Goal: Find specific page/section: Find specific page/section

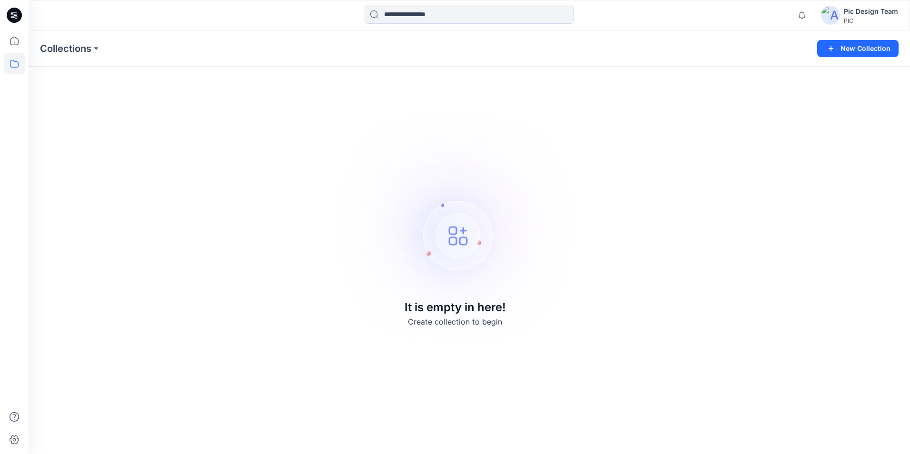
click at [838, 14] on img at bounding box center [830, 15] width 19 height 19
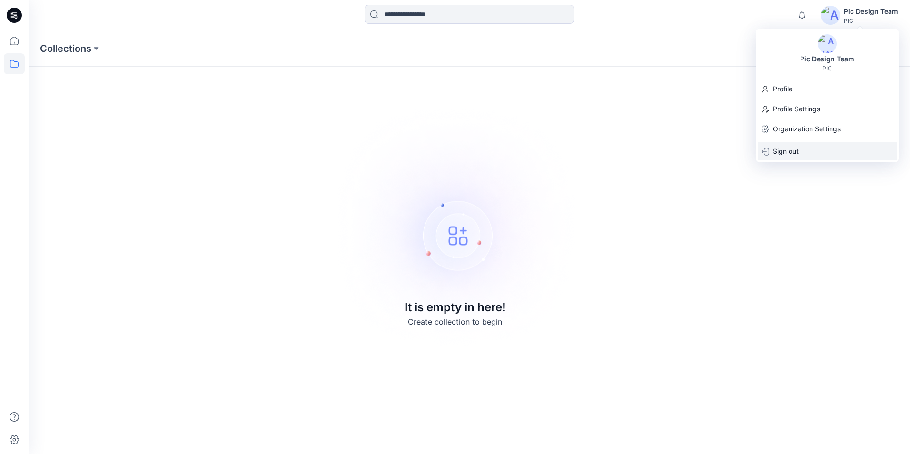
click at [795, 152] on p "Sign out" at bounding box center [786, 151] width 26 height 18
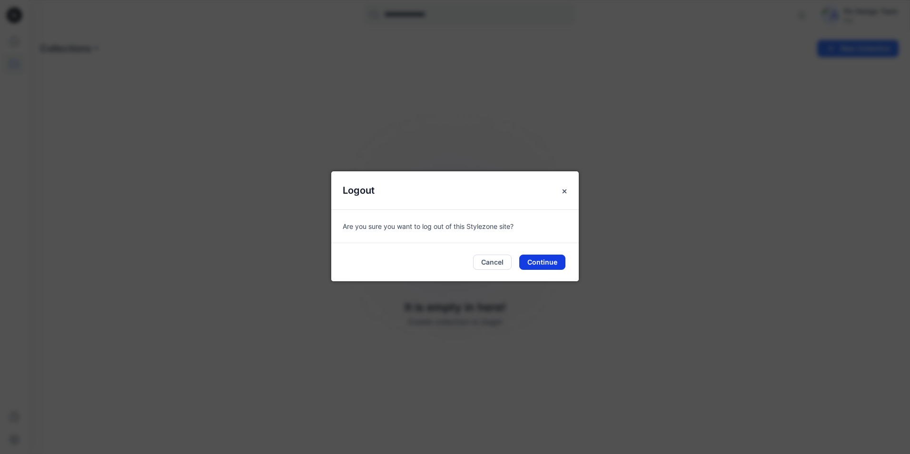
click at [543, 259] on button "Continue" at bounding box center [542, 262] width 46 height 15
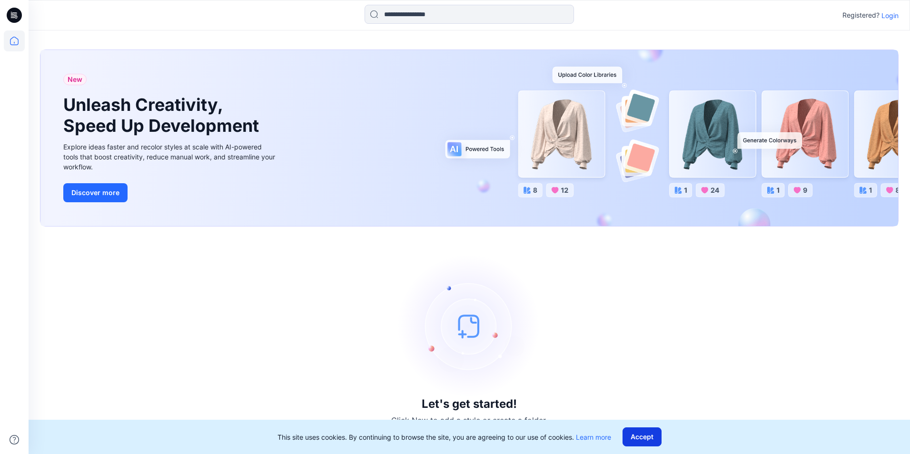
click at [641, 437] on button "Accept" at bounding box center [641, 436] width 39 height 19
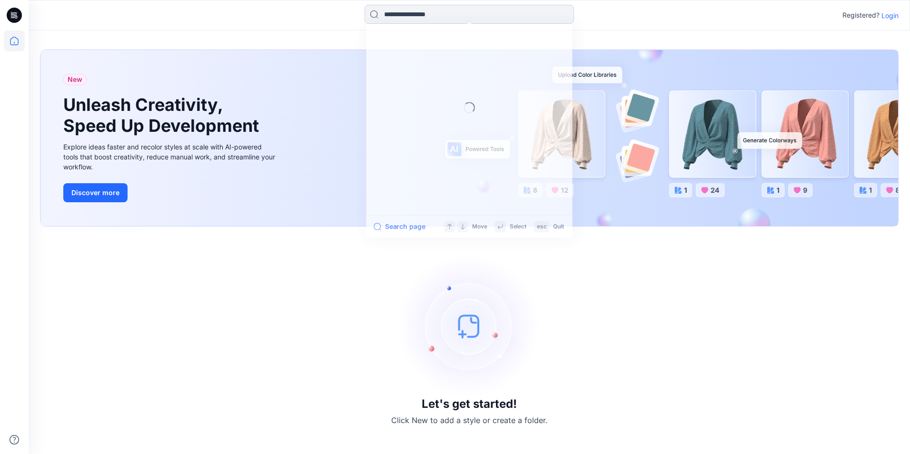
click at [460, 16] on input at bounding box center [469, 14] width 209 height 19
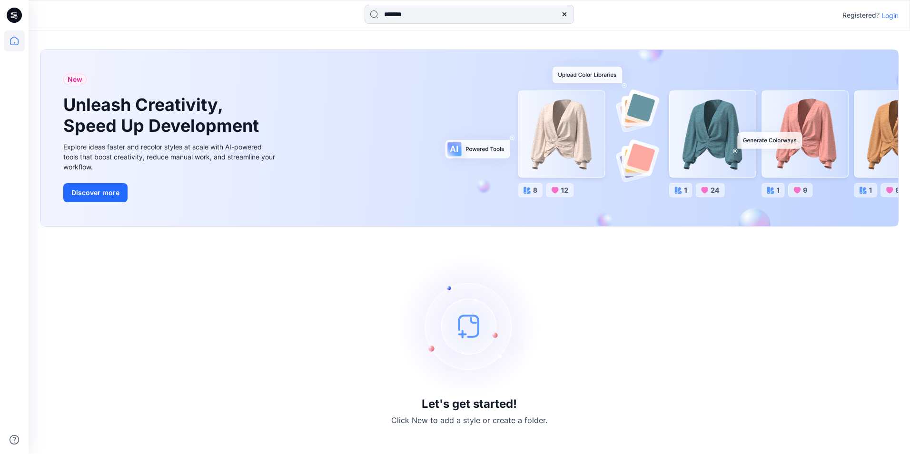
click at [619, 287] on div "Let's get started! Click New to add a style or create a folder." at bounding box center [469, 340] width 858 height 205
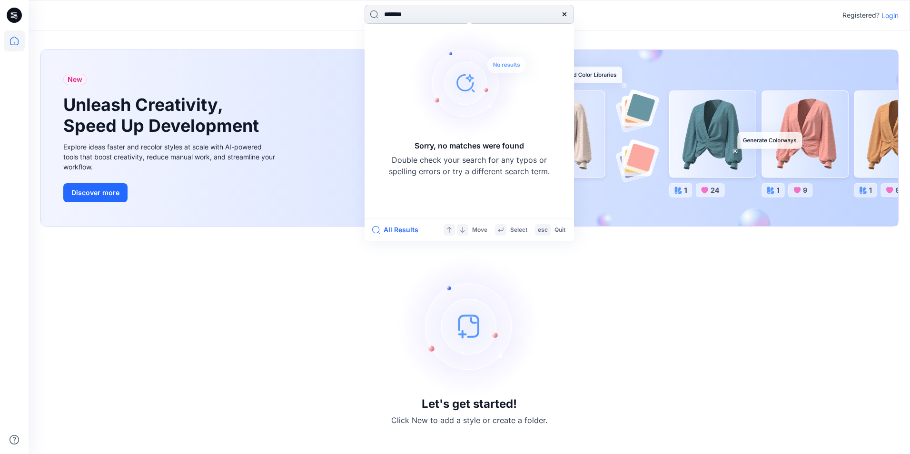
drag, startPoint x: 419, startPoint y: 15, endPoint x: 381, endPoint y: 17, distance: 38.6
click at [381, 17] on input "*******" at bounding box center [469, 14] width 209 height 19
type input "****"
click at [409, 230] on button "All Results" at bounding box center [398, 229] width 52 height 11
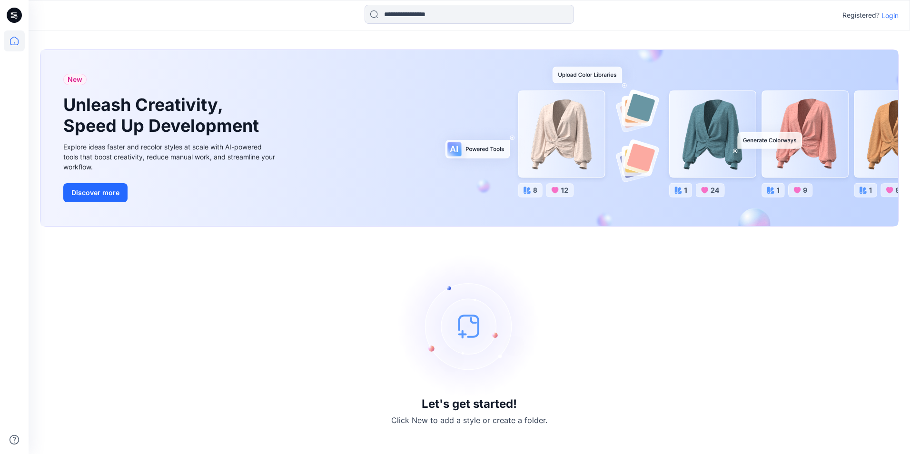
click at [891, 17] on p "Login" at bounding box center [889, 15] width 17 height 10
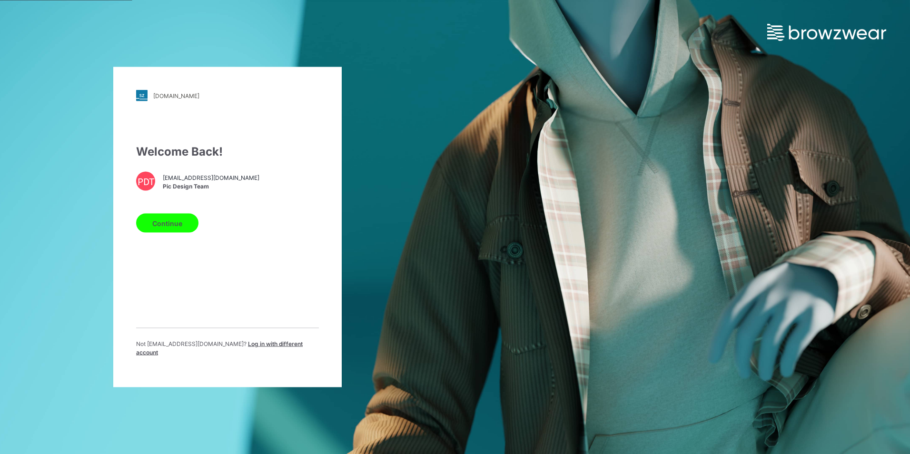
click at [169, 226] on button "Continue" at bounding box center [167, 223] width 62 height 19
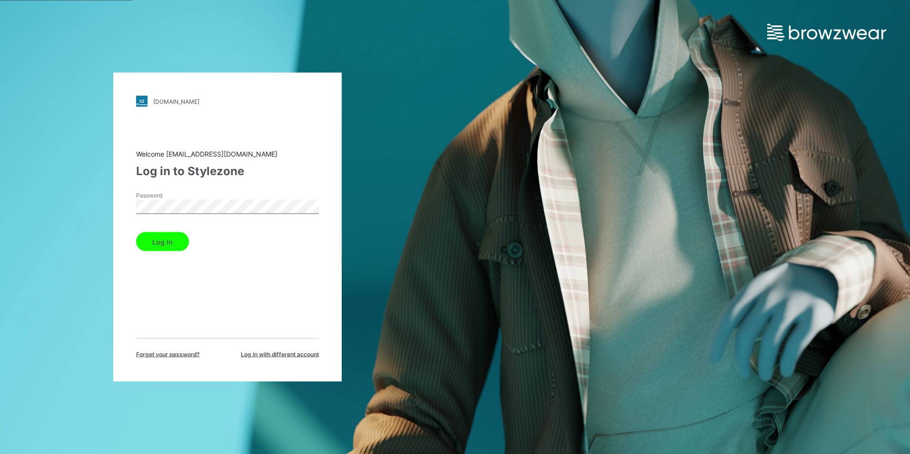
click at [170, 242] on button "Log in" at bounding box center [162, 241] width 53 height 19
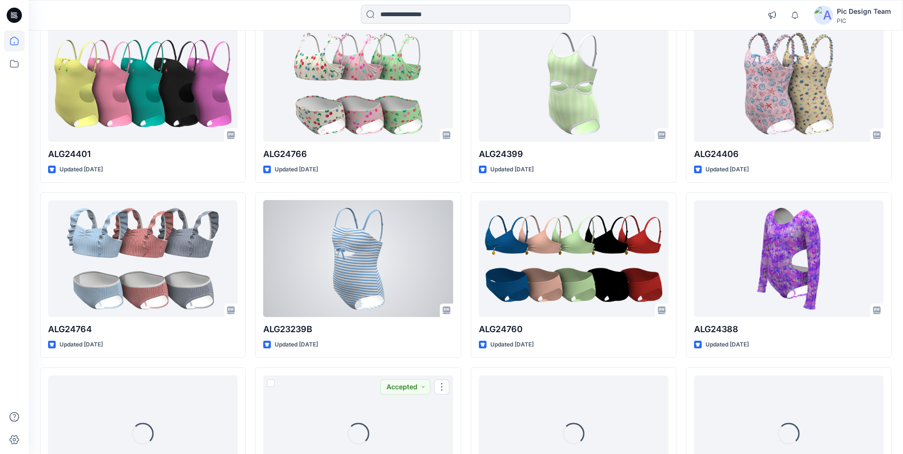
scroll to position [289, 0]
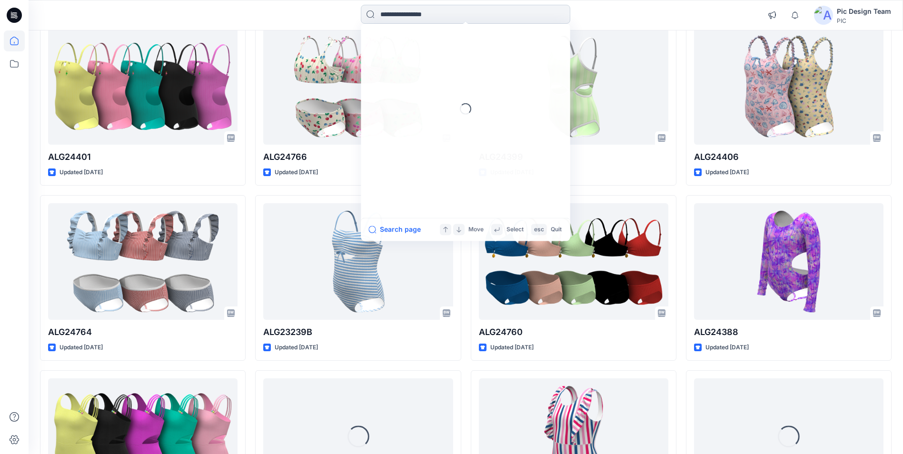
click at [455, 16] on input at bounding box center [465, 14] width 209 height 19
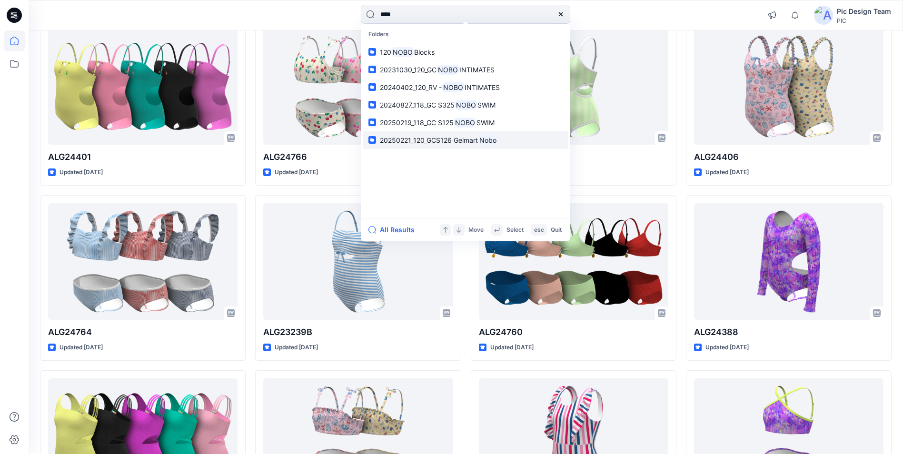
type input "****"
click at [471, 139] on span "20250221_120_GCS126 Gelmart" at bounding box center [429, 140] width 98 height 8
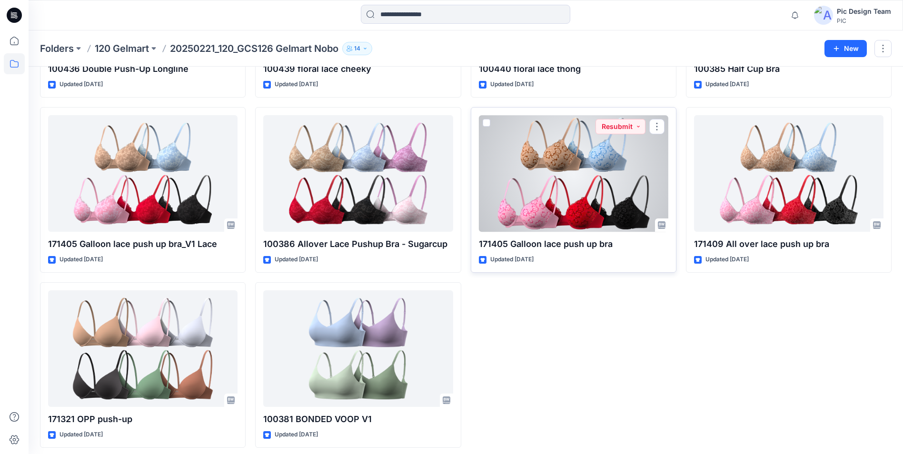
scroll to position [1231, 0]
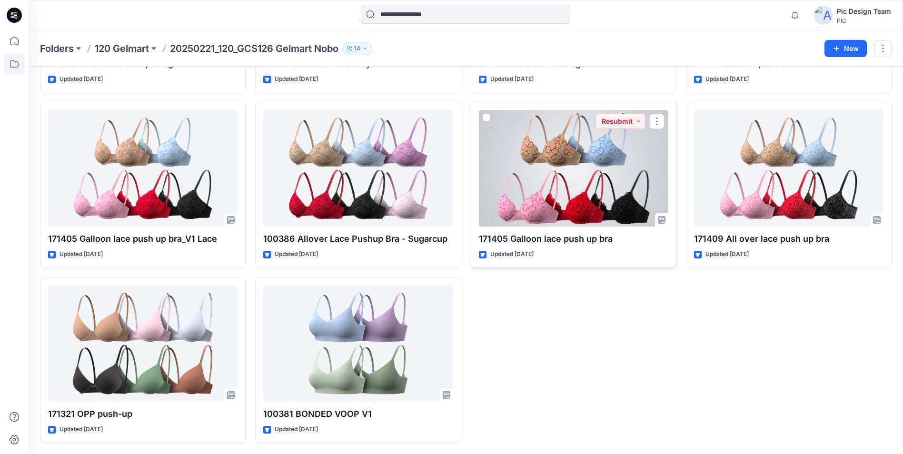
click at [600, 187] on div at bounding box center [573, 168] width 189 height 117
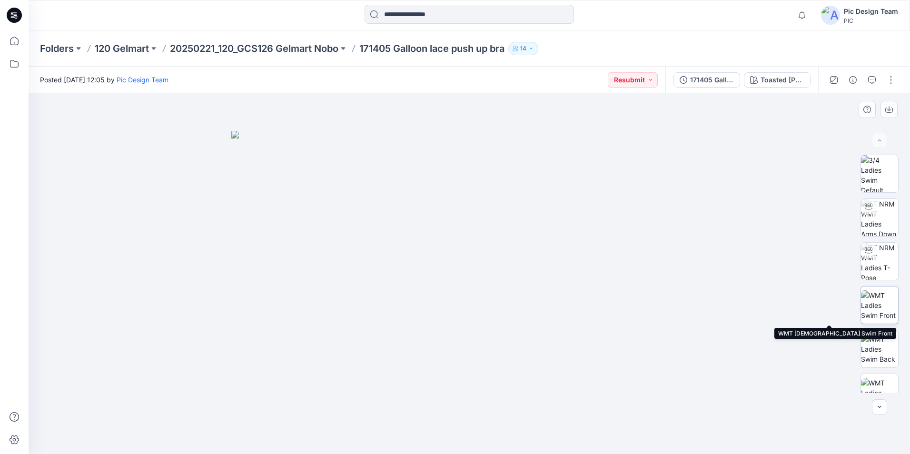
click at [879, 306] on img at bounding box center [879, 305] width 37 height 30
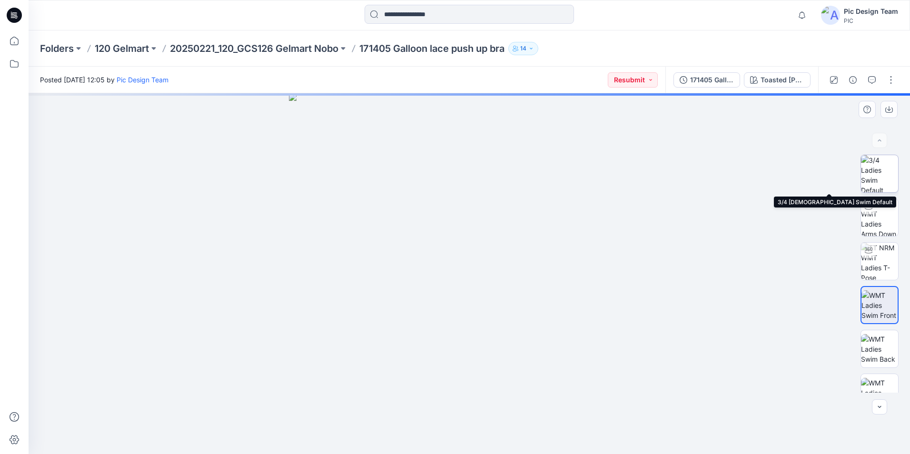
click at [883, 176] on img at bounding box center [879, 173] width 37 height 37
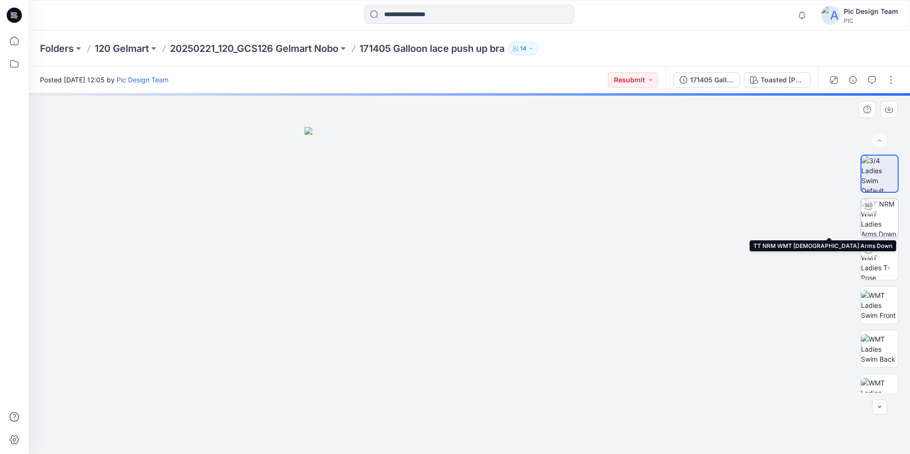
click at [880, 219] on img at bounding box center [879, 217] width 37 height 37
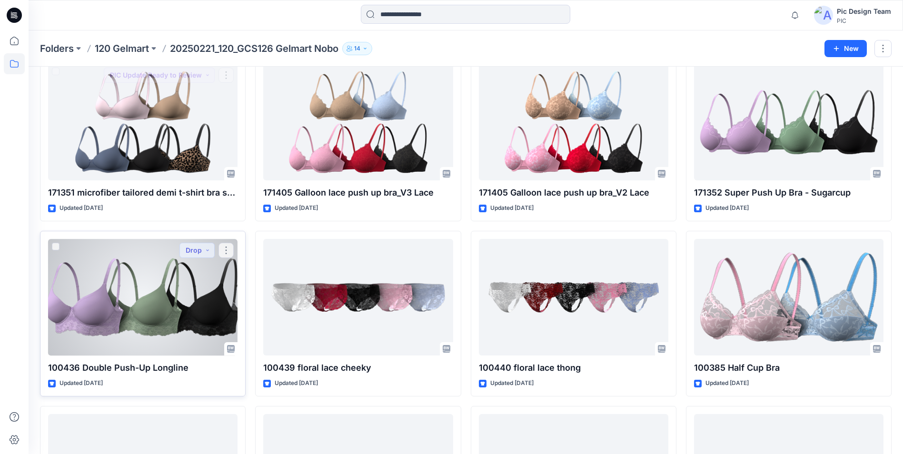
scroll to position [945, 0]
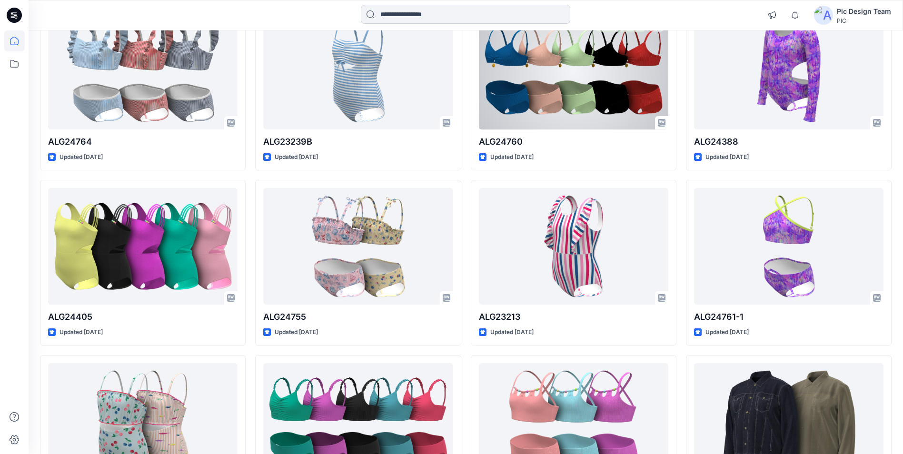
scroll to position [241, 0]
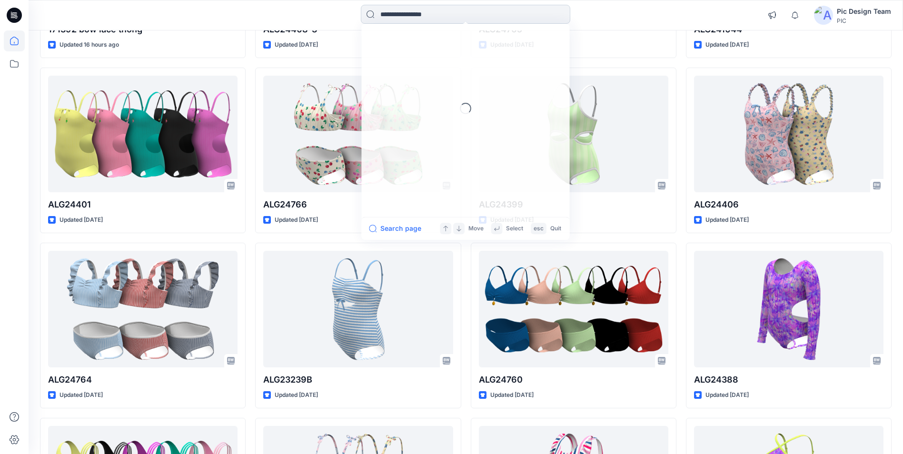
click at [480, 15] on input at bounding box center [465, 14] width 209 height 19
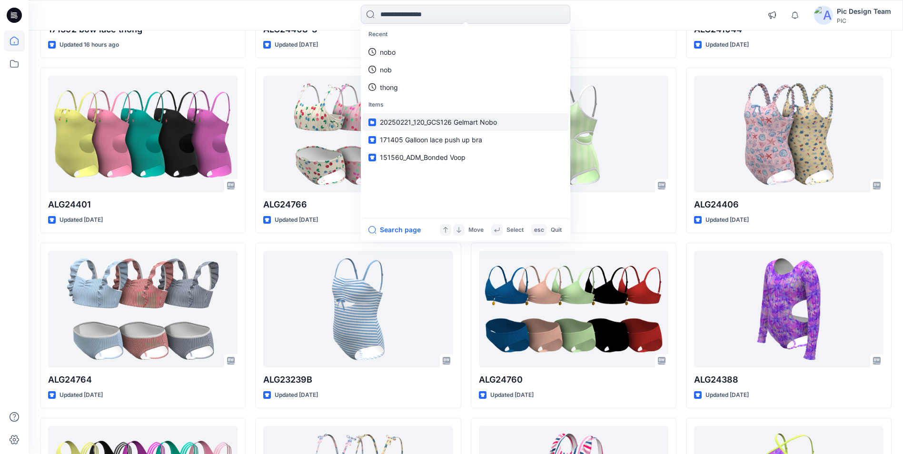
click at [468, 122] on span "20250221_120_GCS126 Gelmart Nobo" at bounding box center [438, 122] width 117 height 8
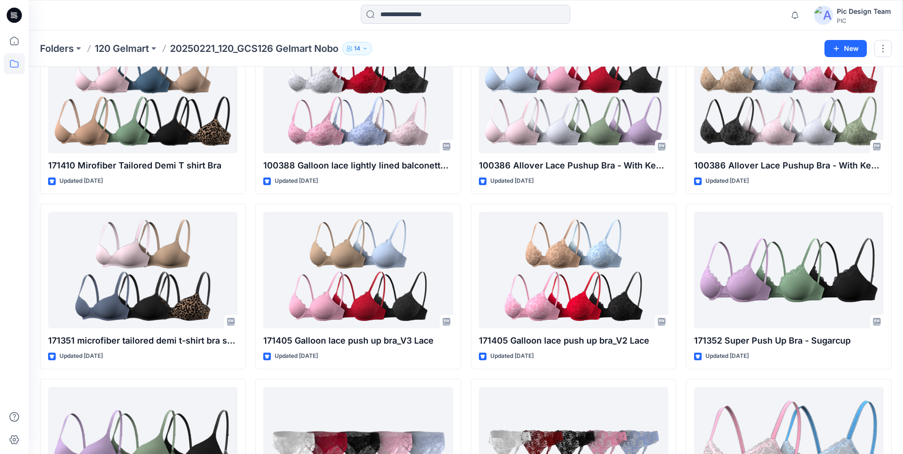
scroll to position [717, 0]
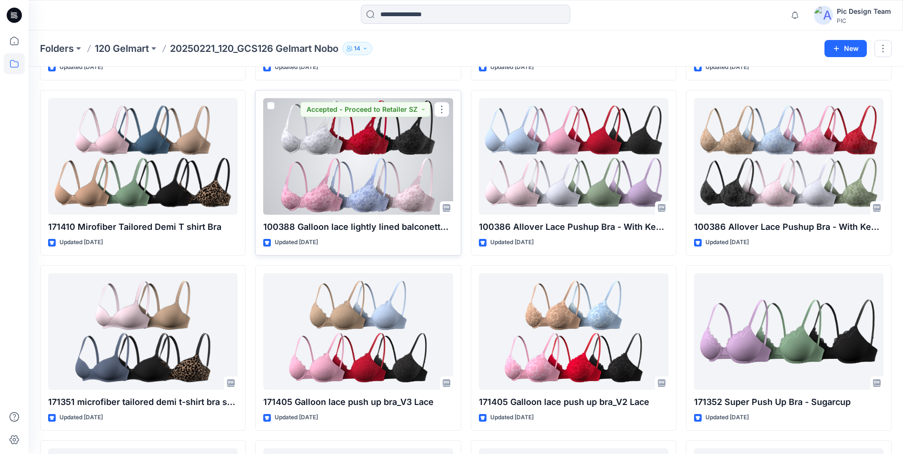
click at [315, 150] on div at bounding box center [357, 156] width 189 height 117
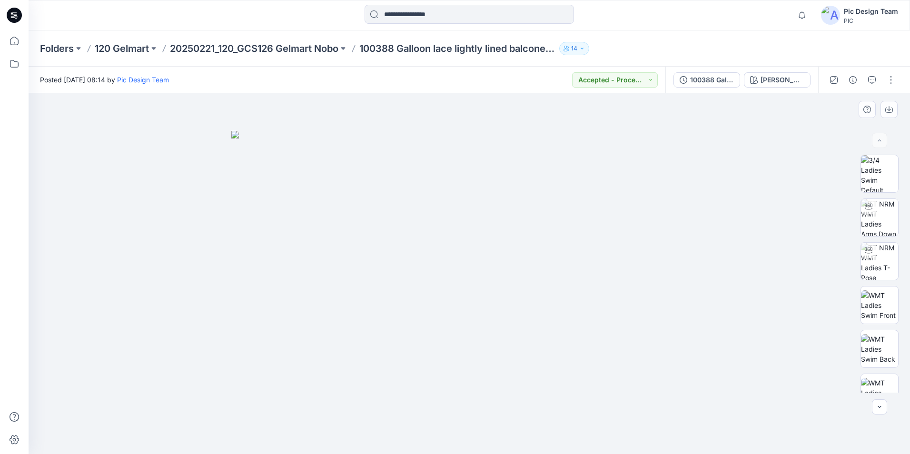
click at [376, 245] on img at bounding box center [469, 292] width 476 height 323
click at [882, 176] on img at bounding box center [879, 173] width 37 height 37
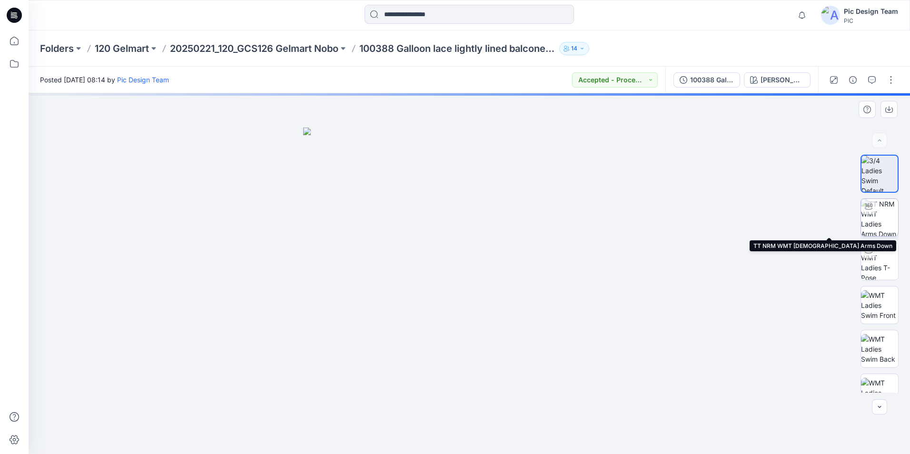
click at [883, 207] on img at bounding box center [879, 217] width 37 height 37
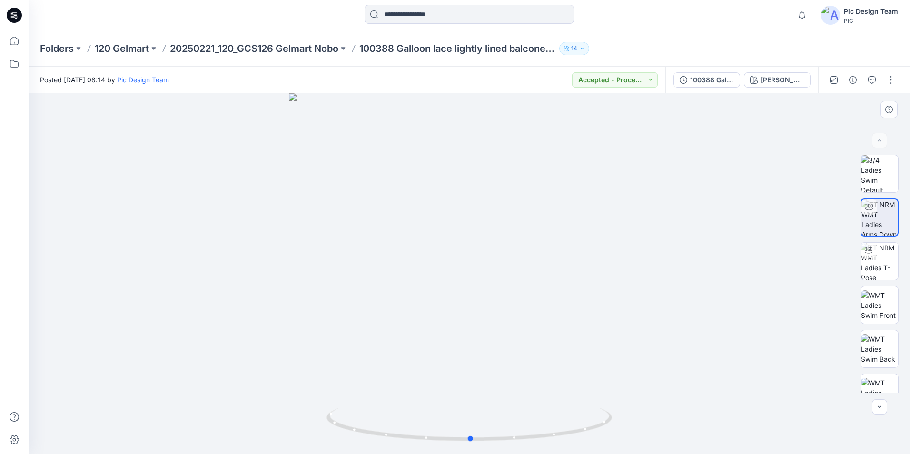
click at [693, 291] on div at bounding box center [469, 273] width 881 height 361
